Goal: Complete application form

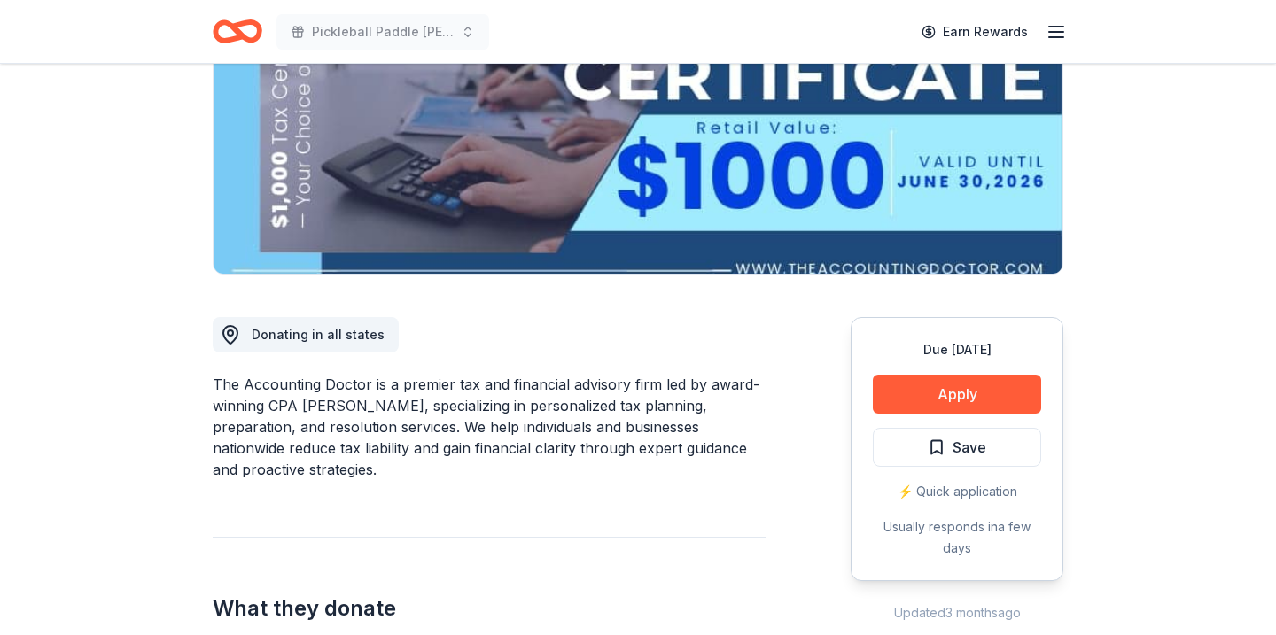
scroll to position [296, 0]
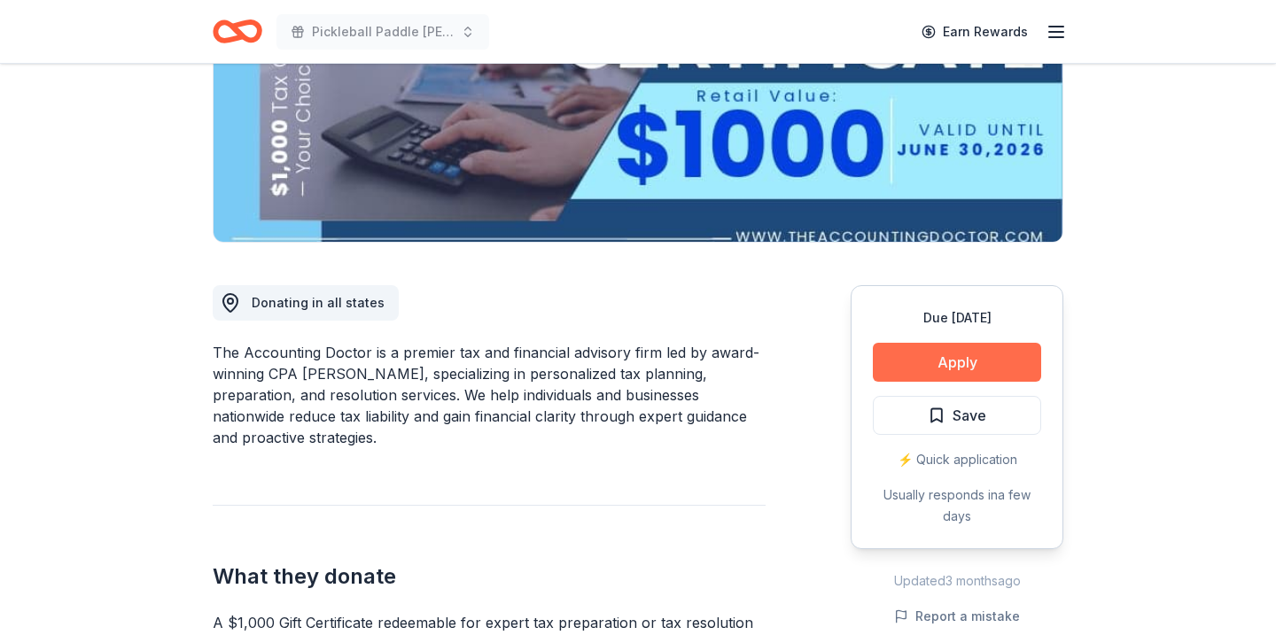
click at [884, 355] on button "Apply" at bounding box center [957, 362] width 168 height 39
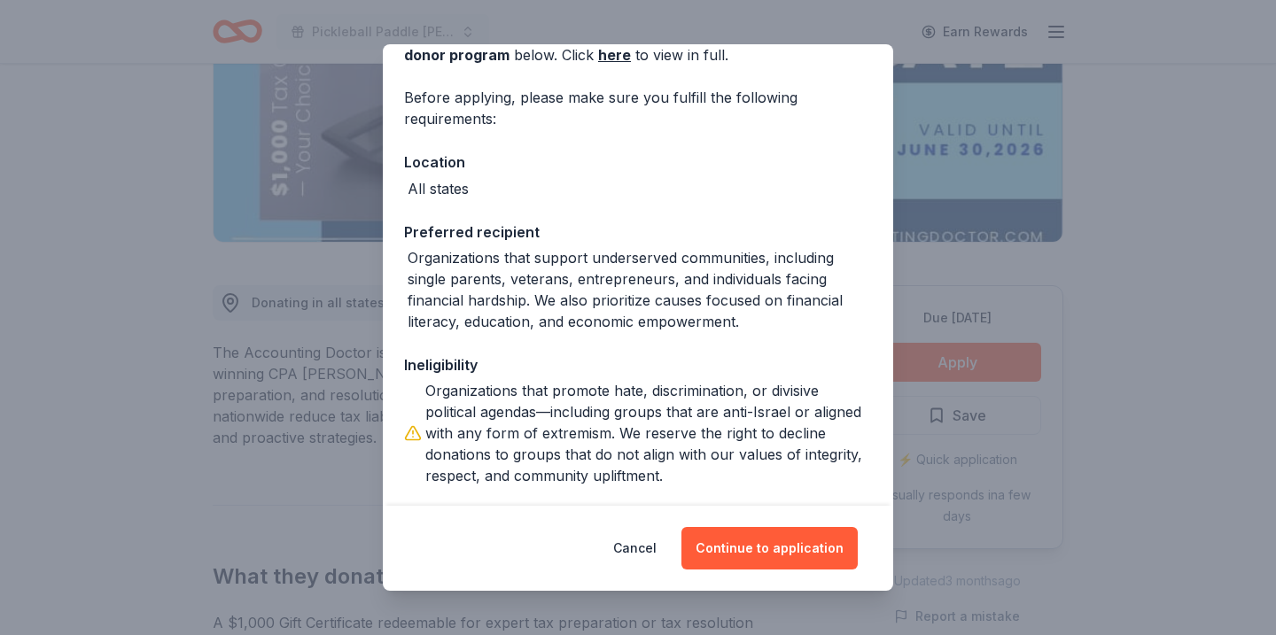
scroll to position [183, 0]
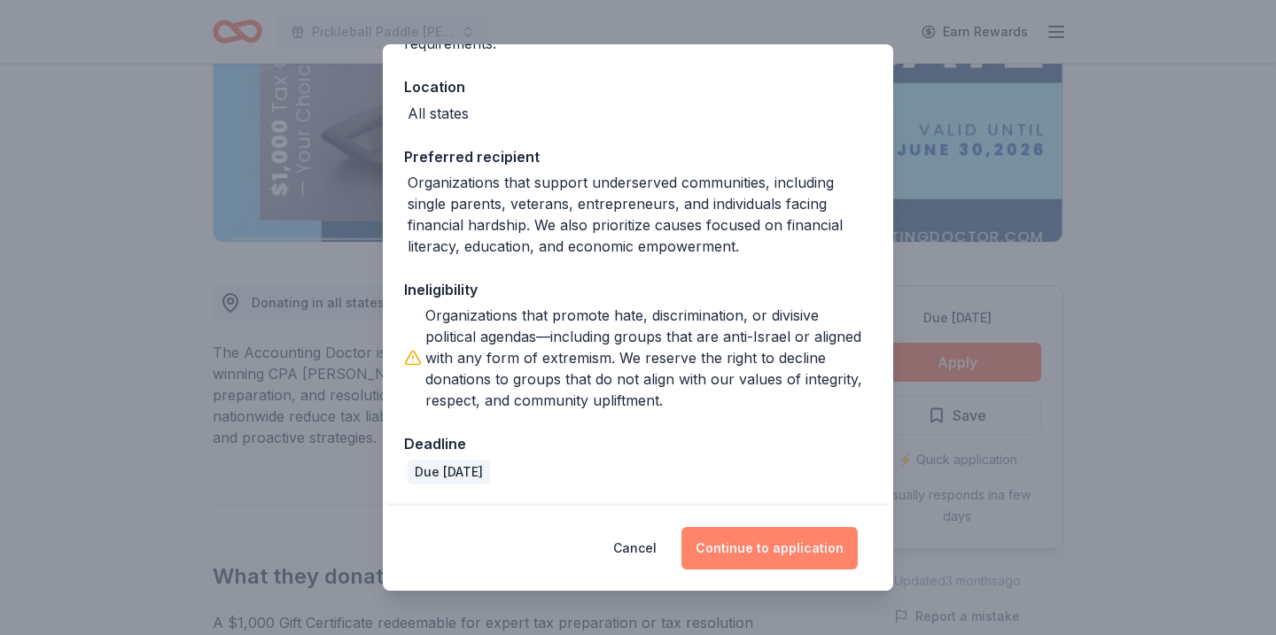
click at [741, 540] on button "Continue to application" at bounding box center [769, 548] width 176 height 43
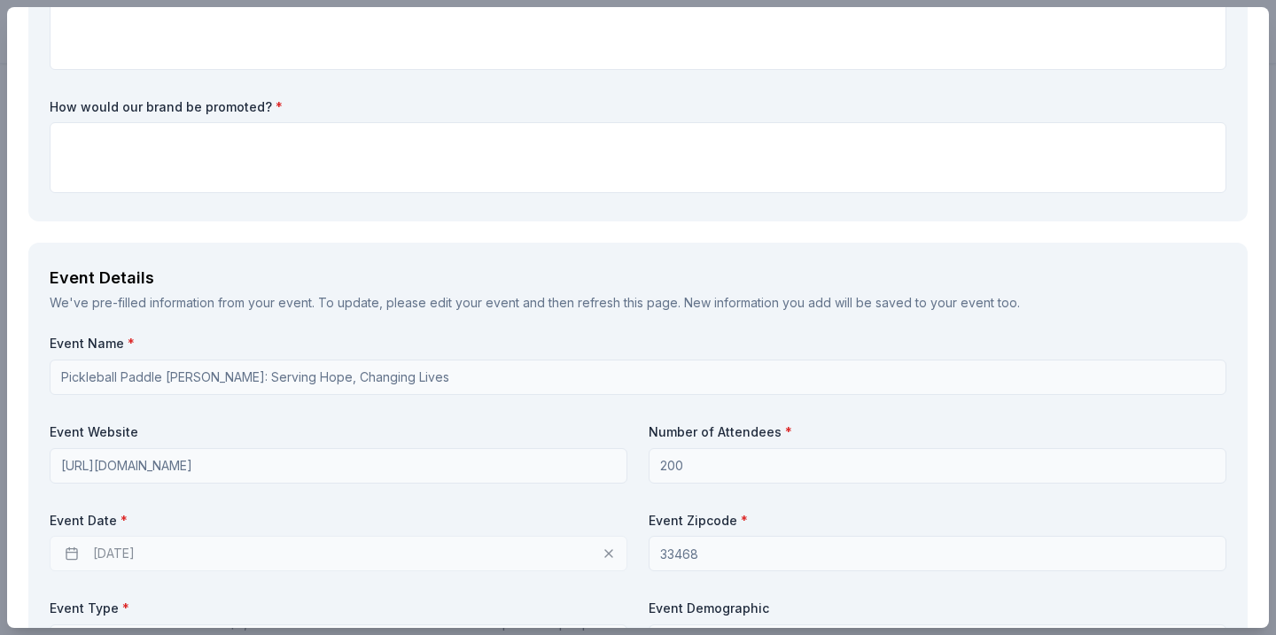
scroll to position [455, 0]
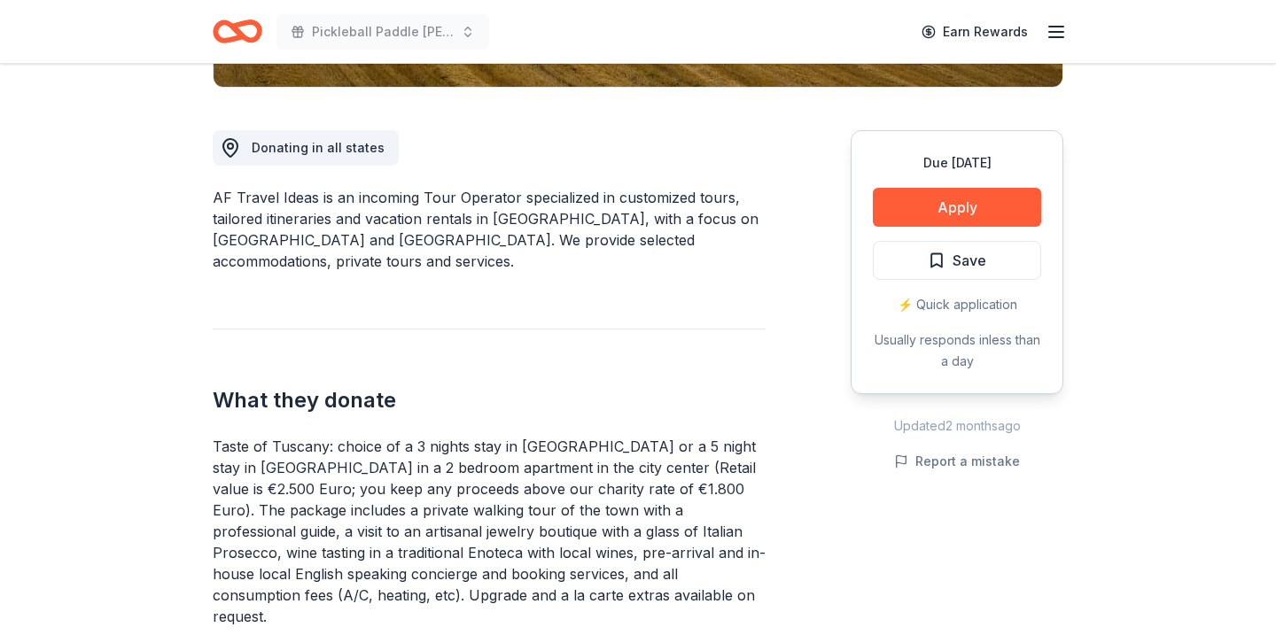
scroll to position [452, 0]
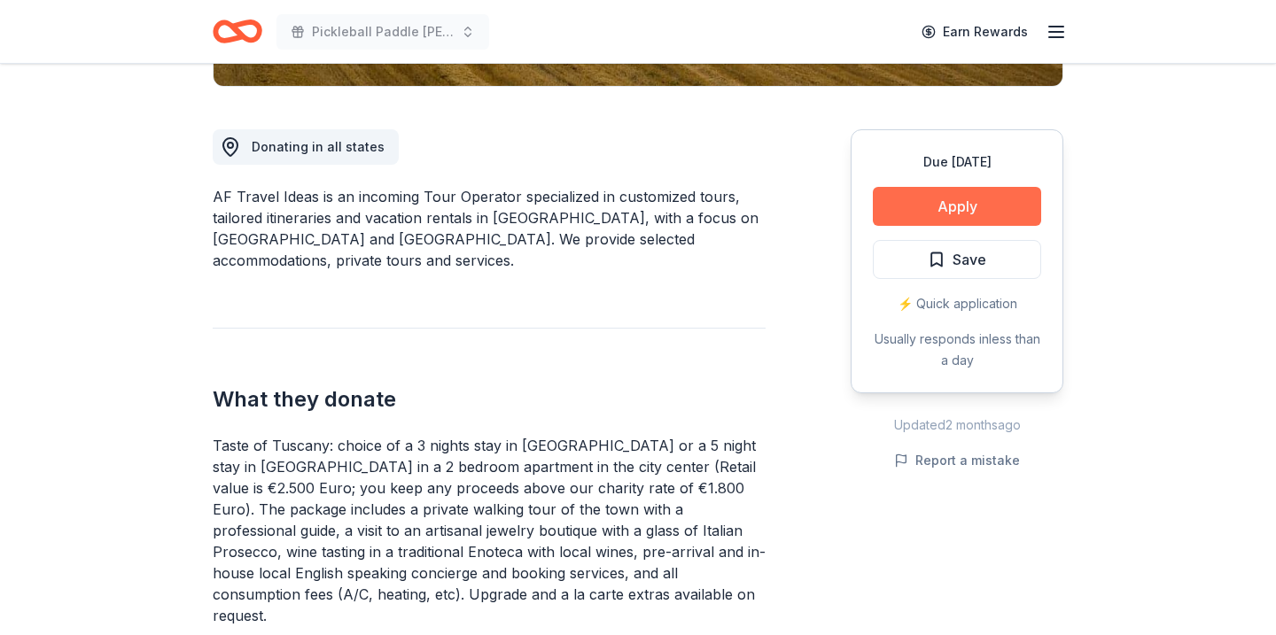
click at [921, 199] on button "Apply" at bounding box center [957, 206] width 168 height 39
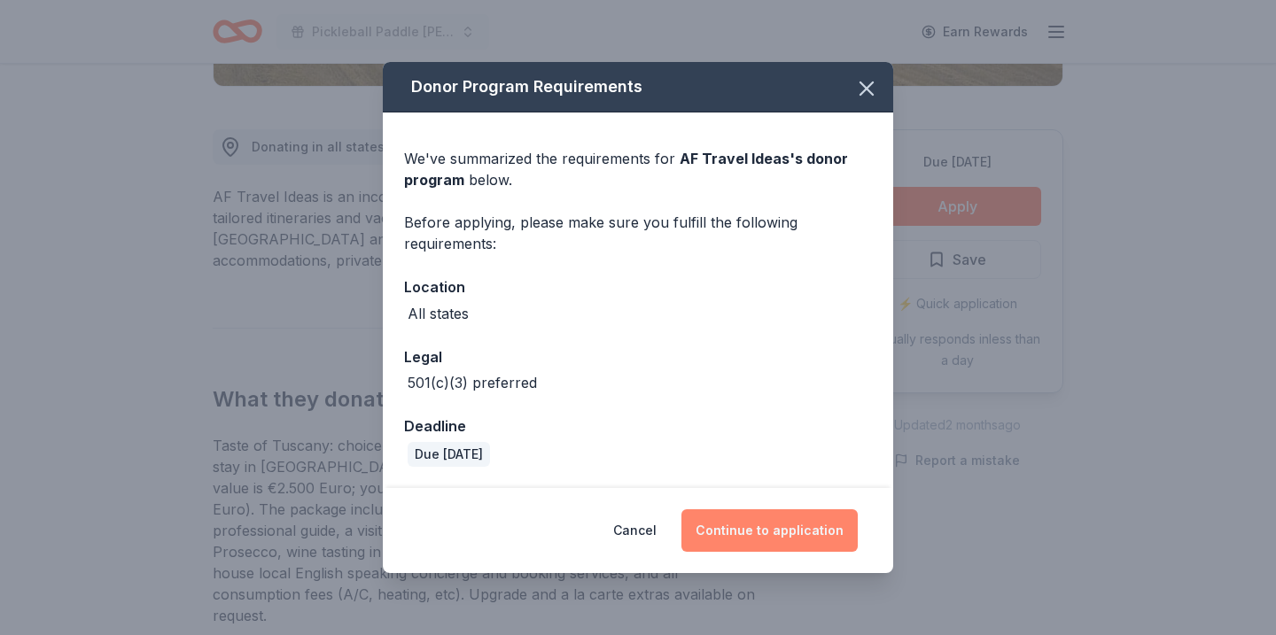
click at [750, 530] on button "Continue to application" at bounding box center [769, 530] width 176 height 43
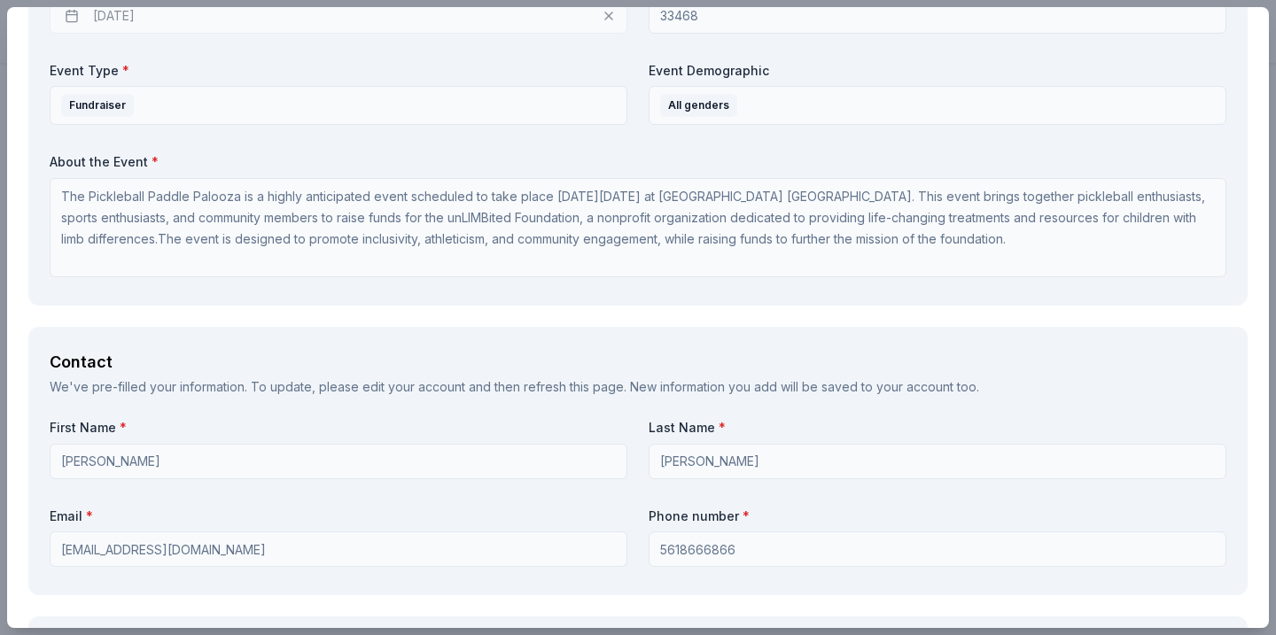
scroll to position [1567, 0]
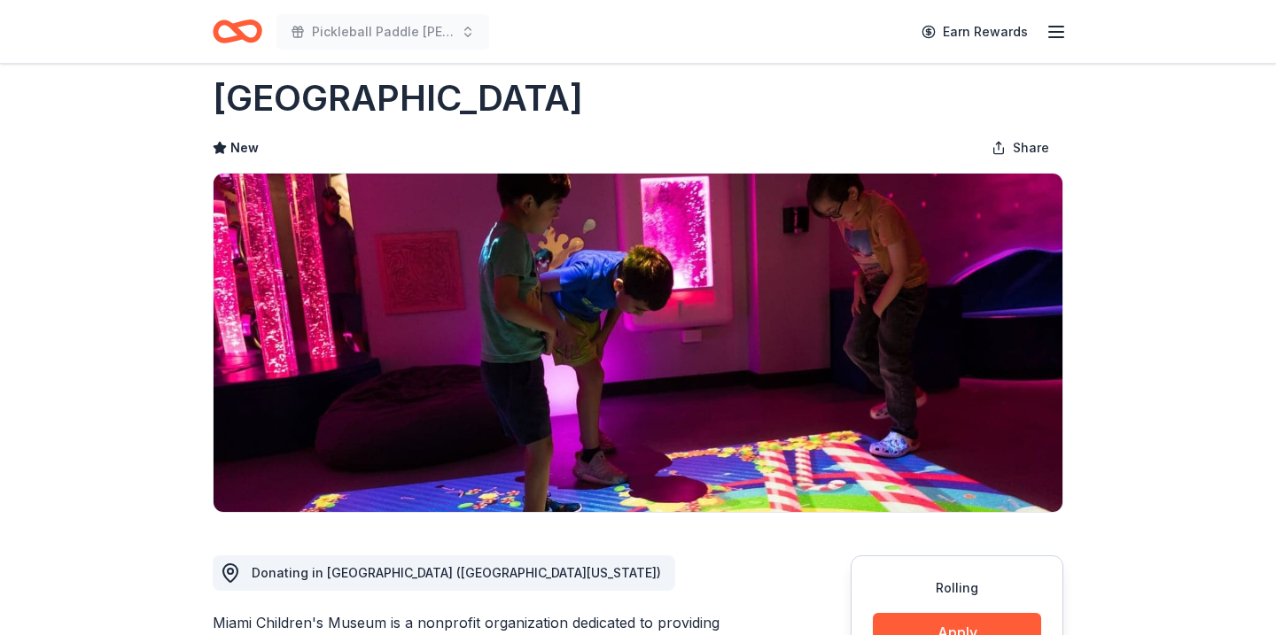
scroll to position [474, 0]
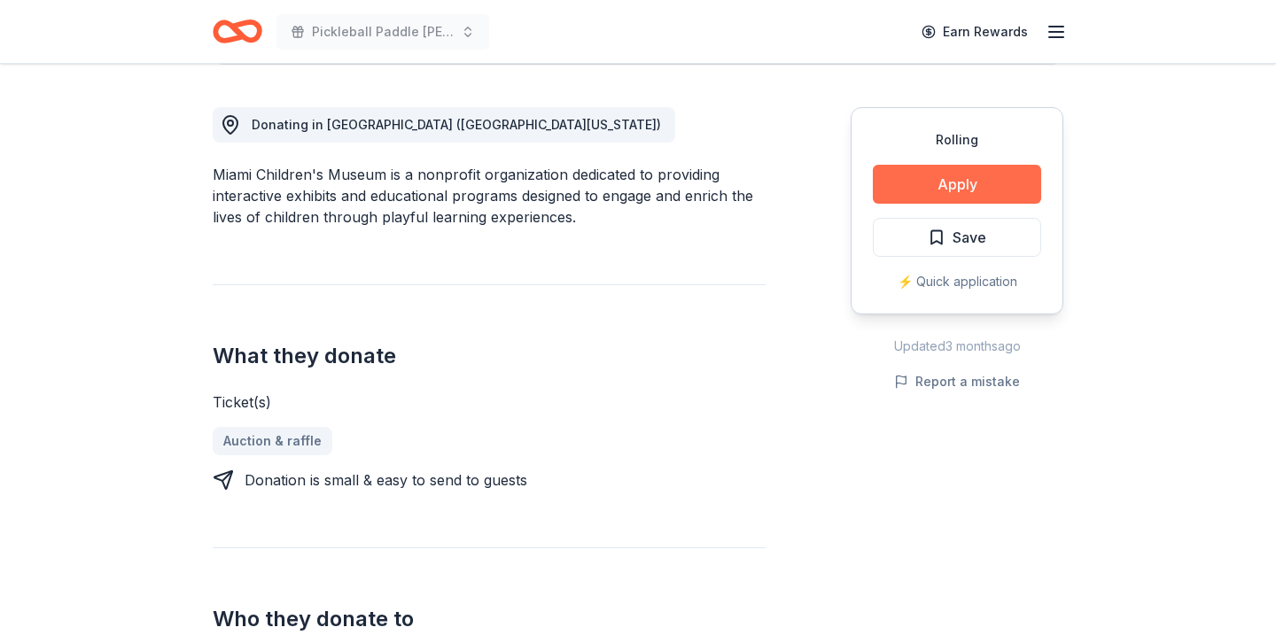
click at [921, 176] on button "Apply" at bounding box center [957, 184] width 168 height 39
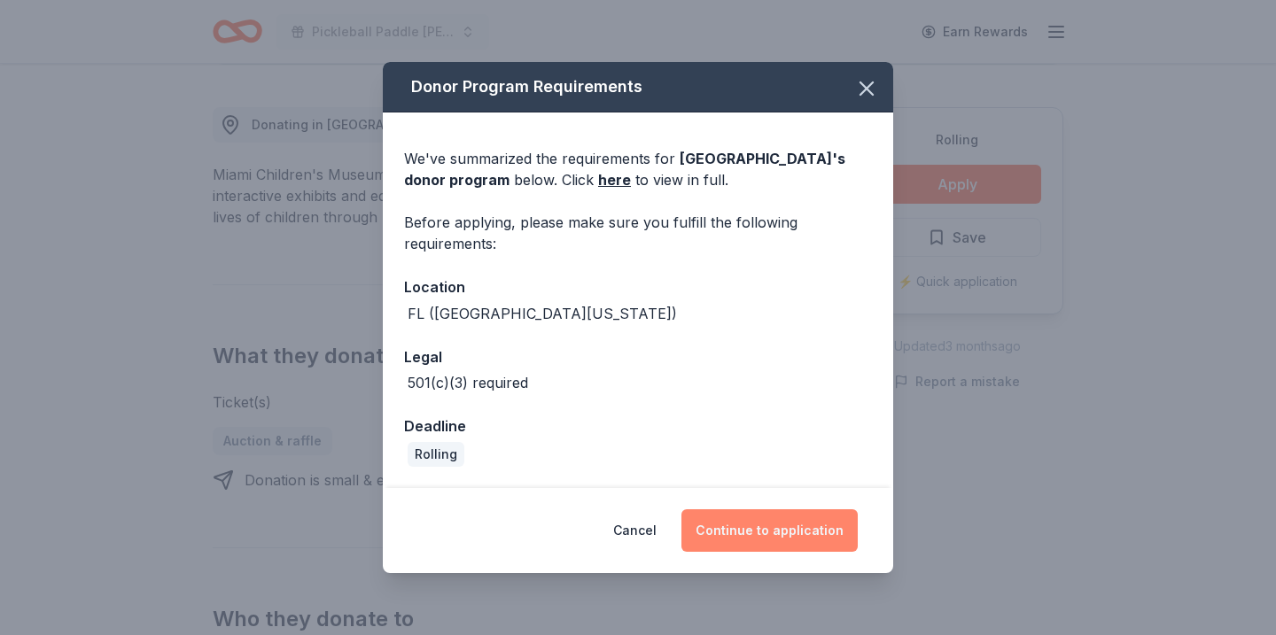
click at [766, 526] on button "Continue to application" at bounding box center [769, 530] width 176 height 43
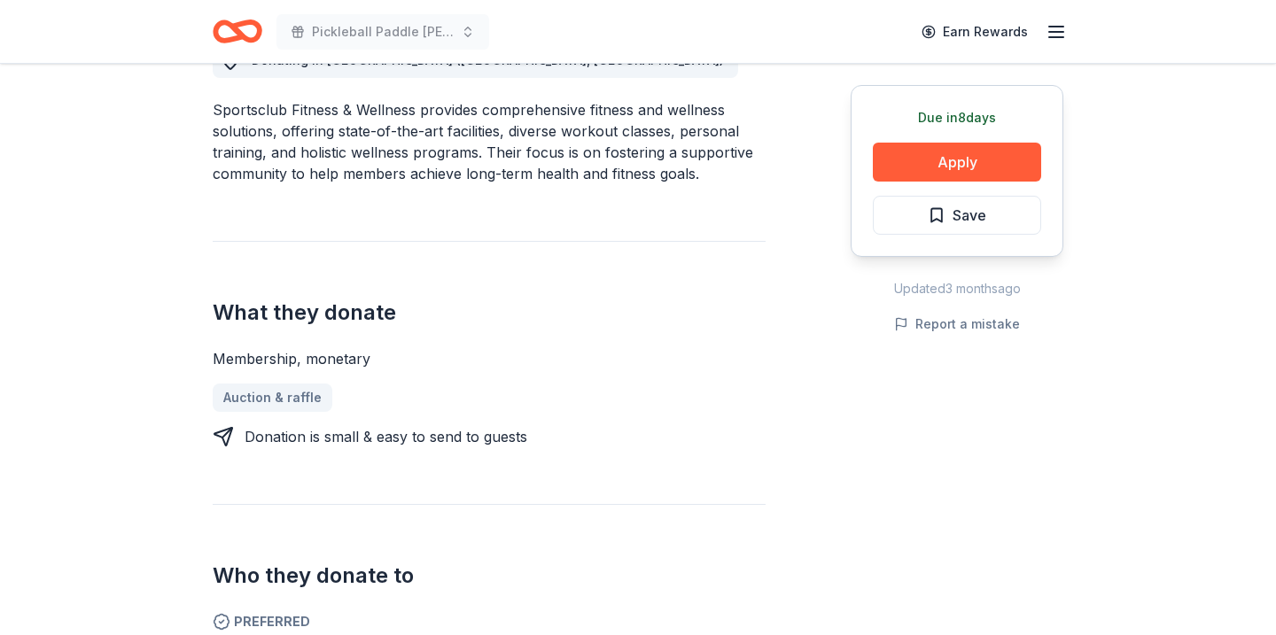
scroll to position [540, 0]
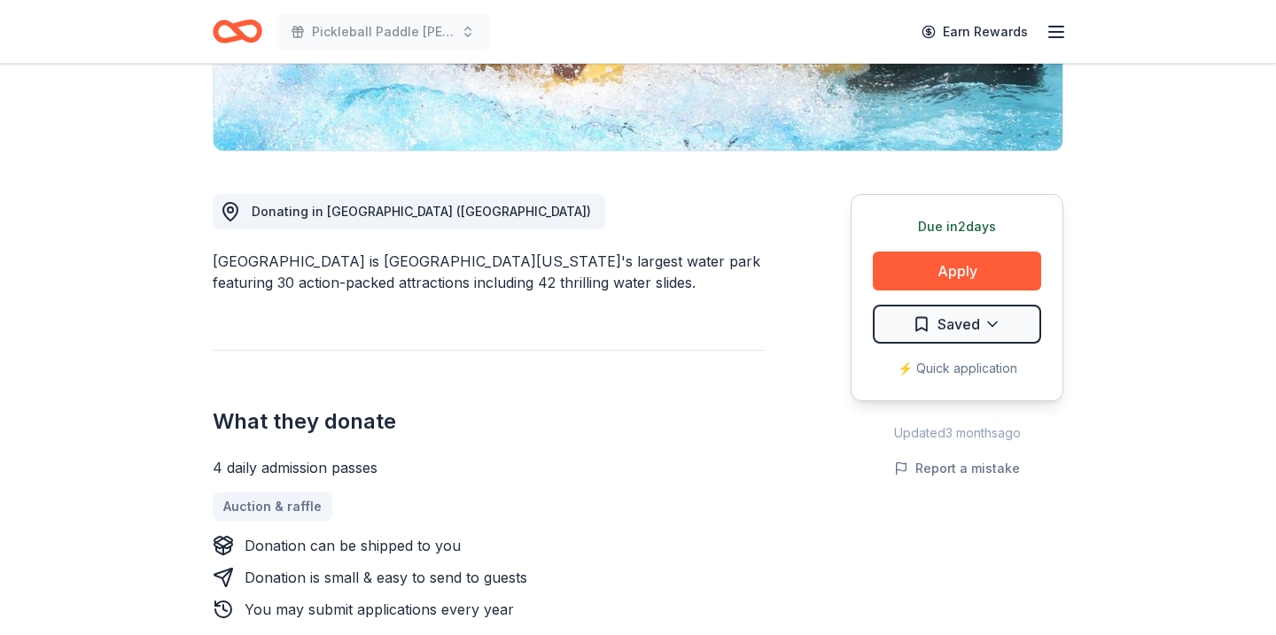
scroll to position [475, 0]
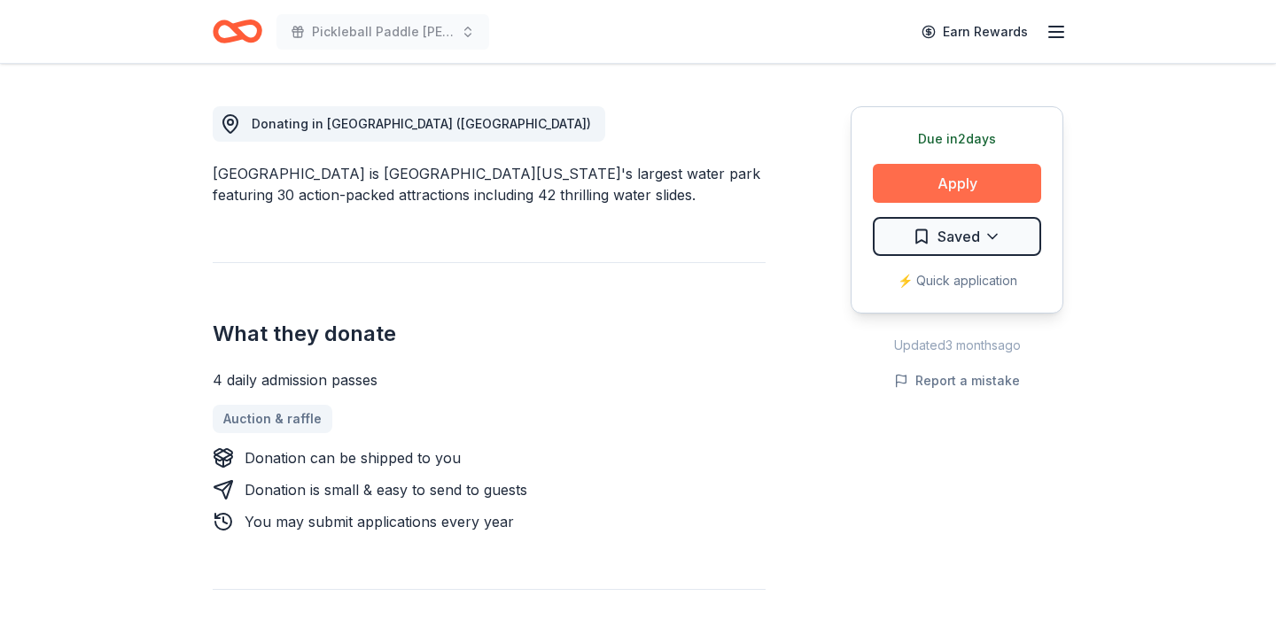
click at [951, 178] on button "Apply" at bounding box center [957, 183] width 168 height 39
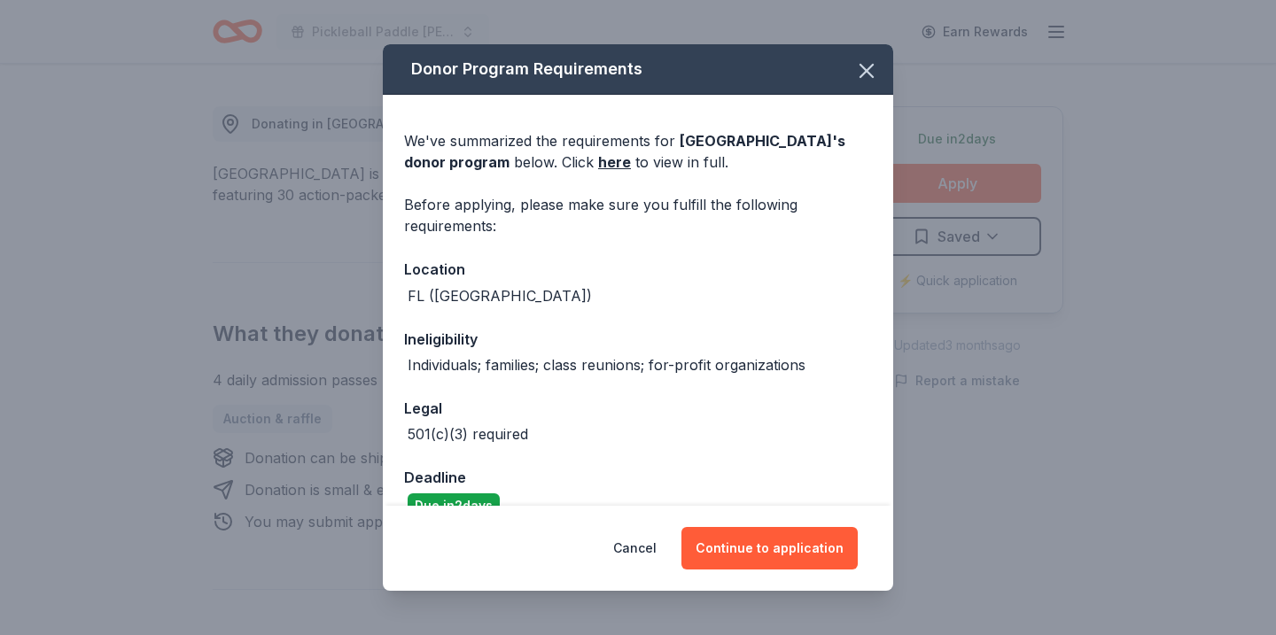
scroll to position [103, 0]
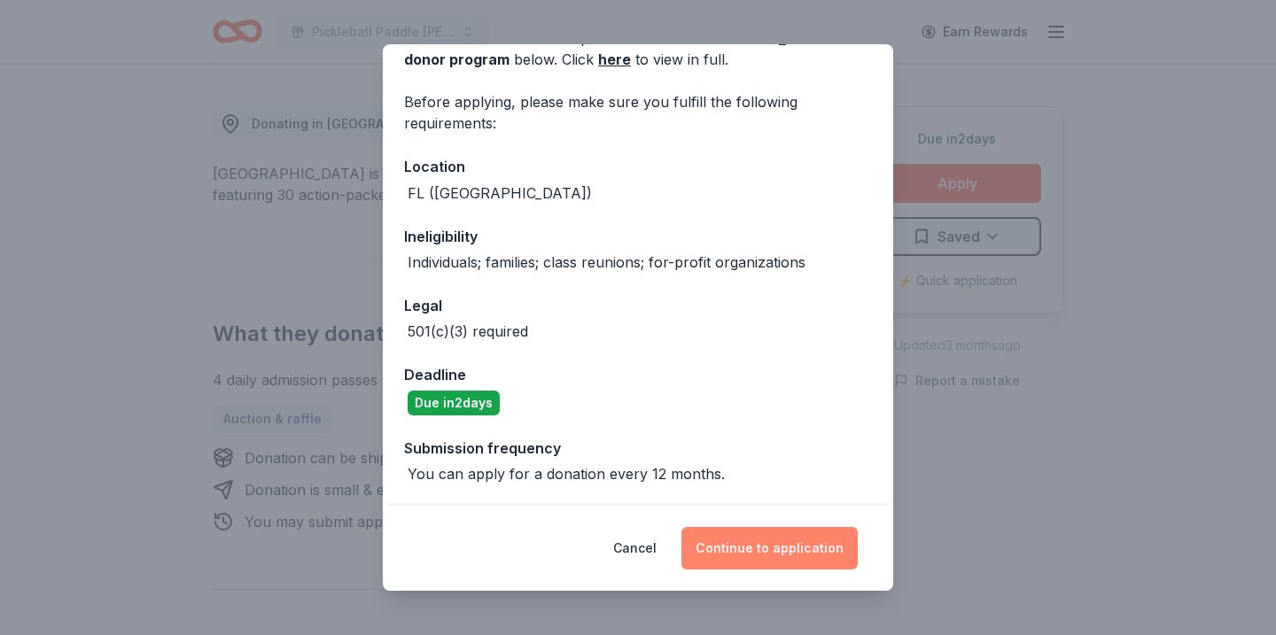
click at [746, 565] on button "Continue to application" at bounding box center [769, 548] width 176 height 43
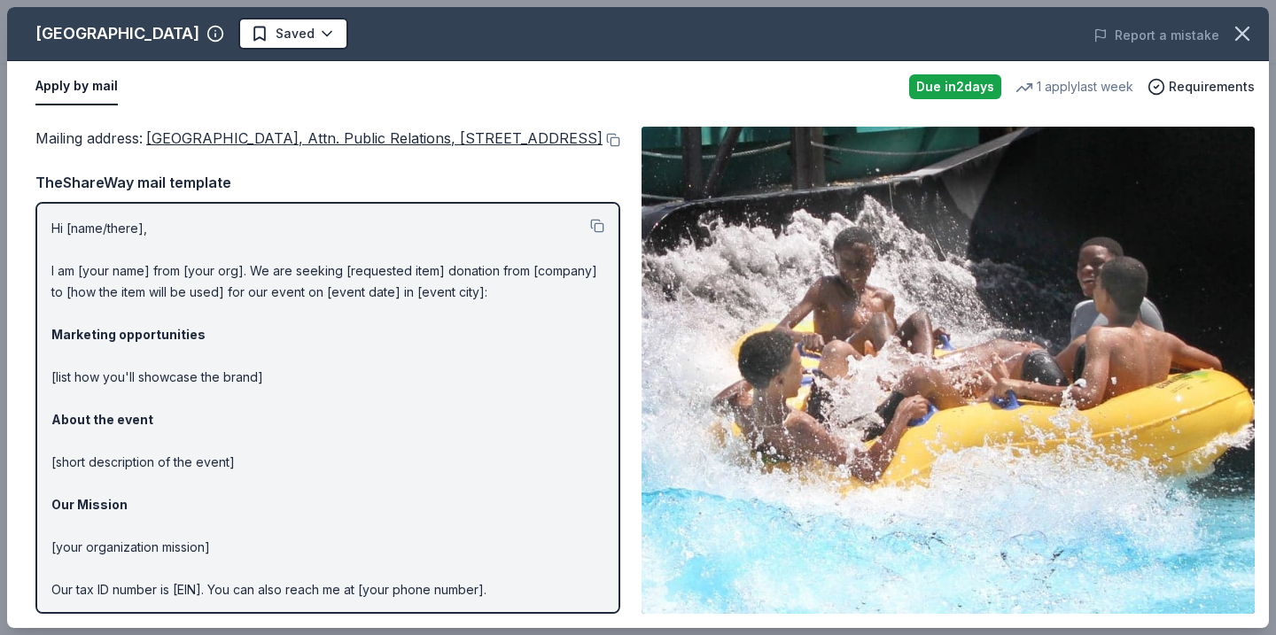
scroll to position [89, 0]
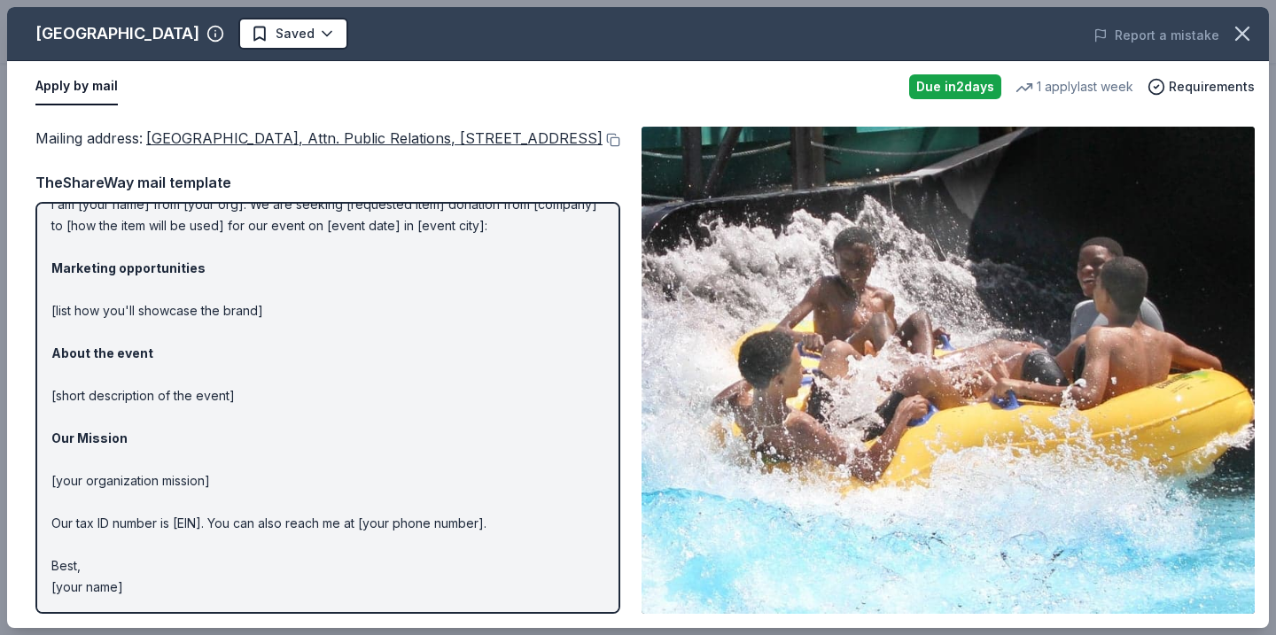
drag, startPoint x: 49, startPoint y: 246, endPoint x: 223, endPoint y: 366, distance: 211.6
click at [223, 366] on div "Hi [name/there], I am [your name] from [your org]. We are seeking [requested it…" at bounding box center [327, 408] width 585 height 412
drag, startPoint x: 126, startPoint y: 587, endPoint x: 76, endPoint y: 337, distance: 254.8
click at [76, 337] on p "Hi [name/there], I am [your name] from [your org]. We are seeking [requested it…" at bounding box center [327, 375] width 553 height 447
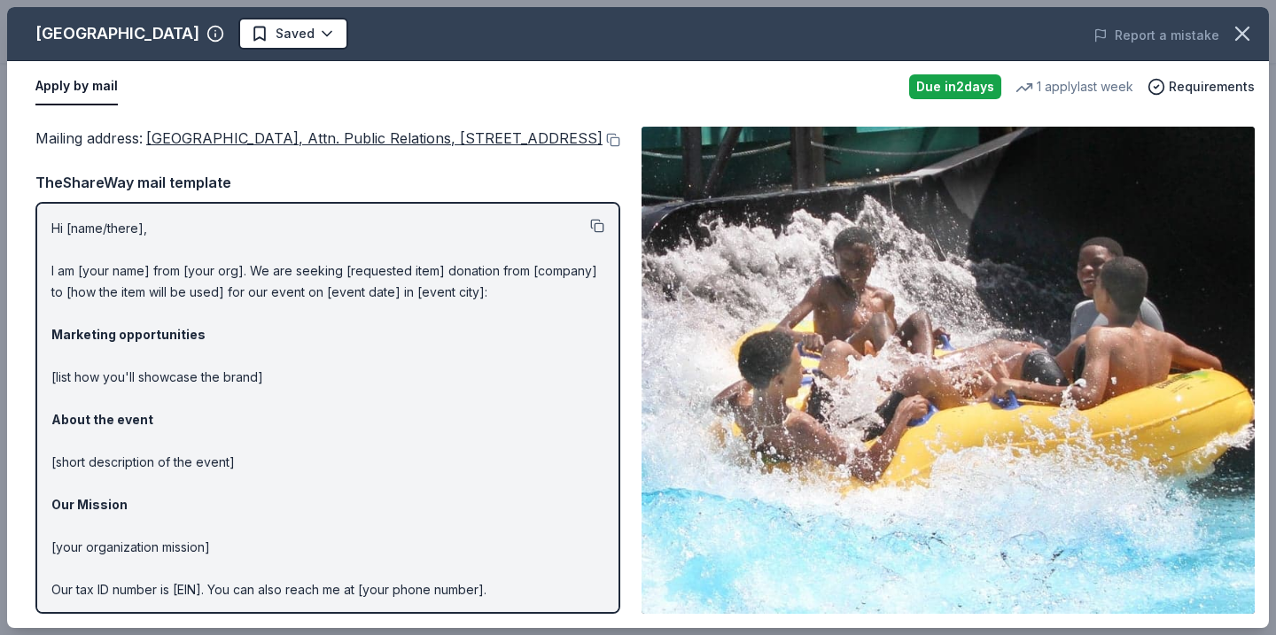
click at [591, 233] on button at bounding box center [597, 226] width 14 height 14
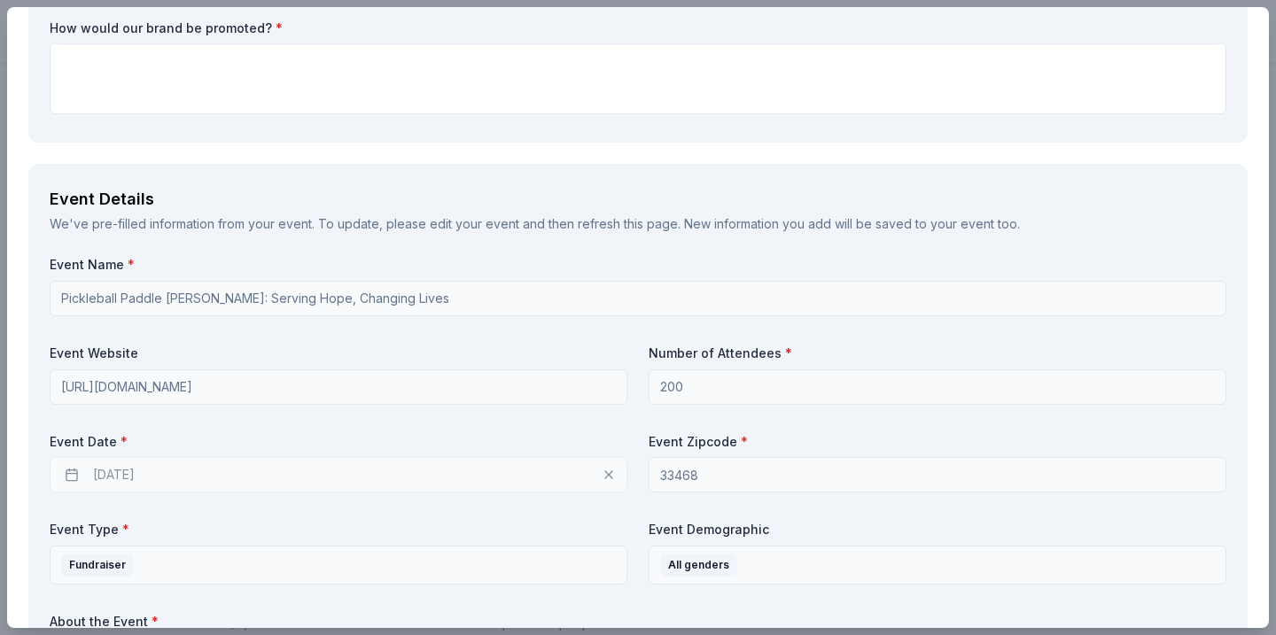
scroll to position [455, 0]
